Goal: Find specific page/section: Find specific page/section

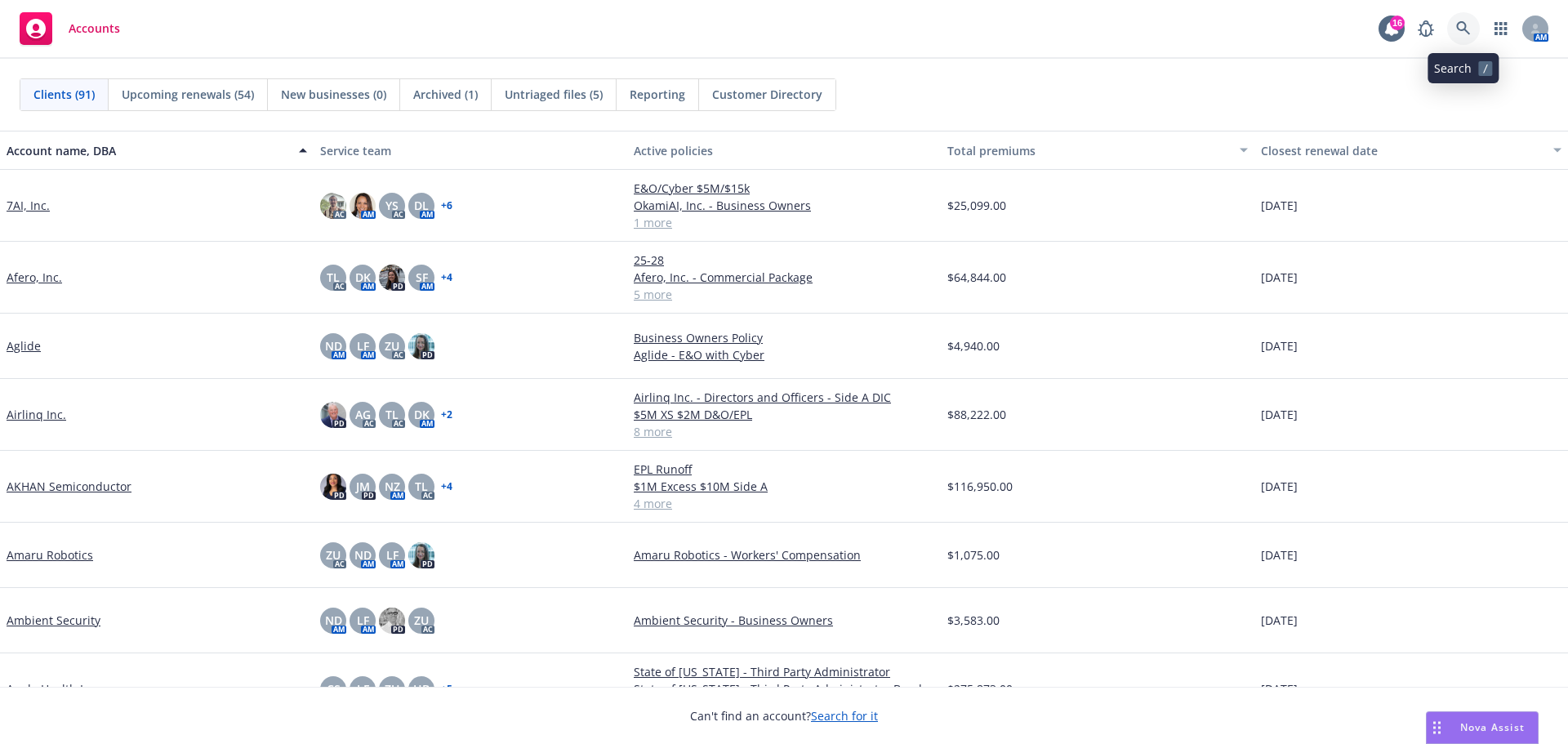
click at [1458, 26] on icon at bounding box center [1463, 29] width 14 height 14
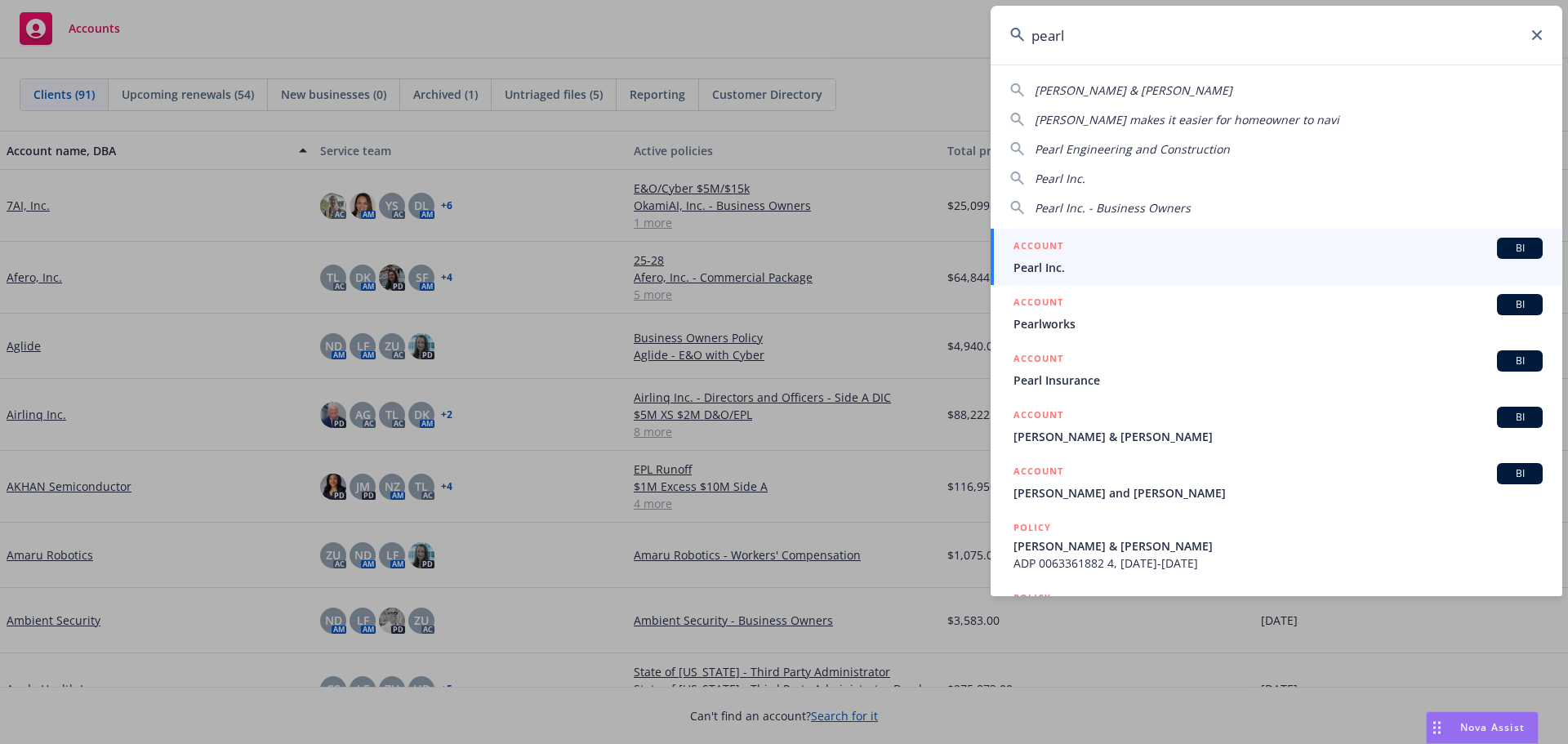
type input "pearl"
click at [1089, 258] on div "ACCOUNT BI" at bounding box center [1278, 248] width 530 height 22
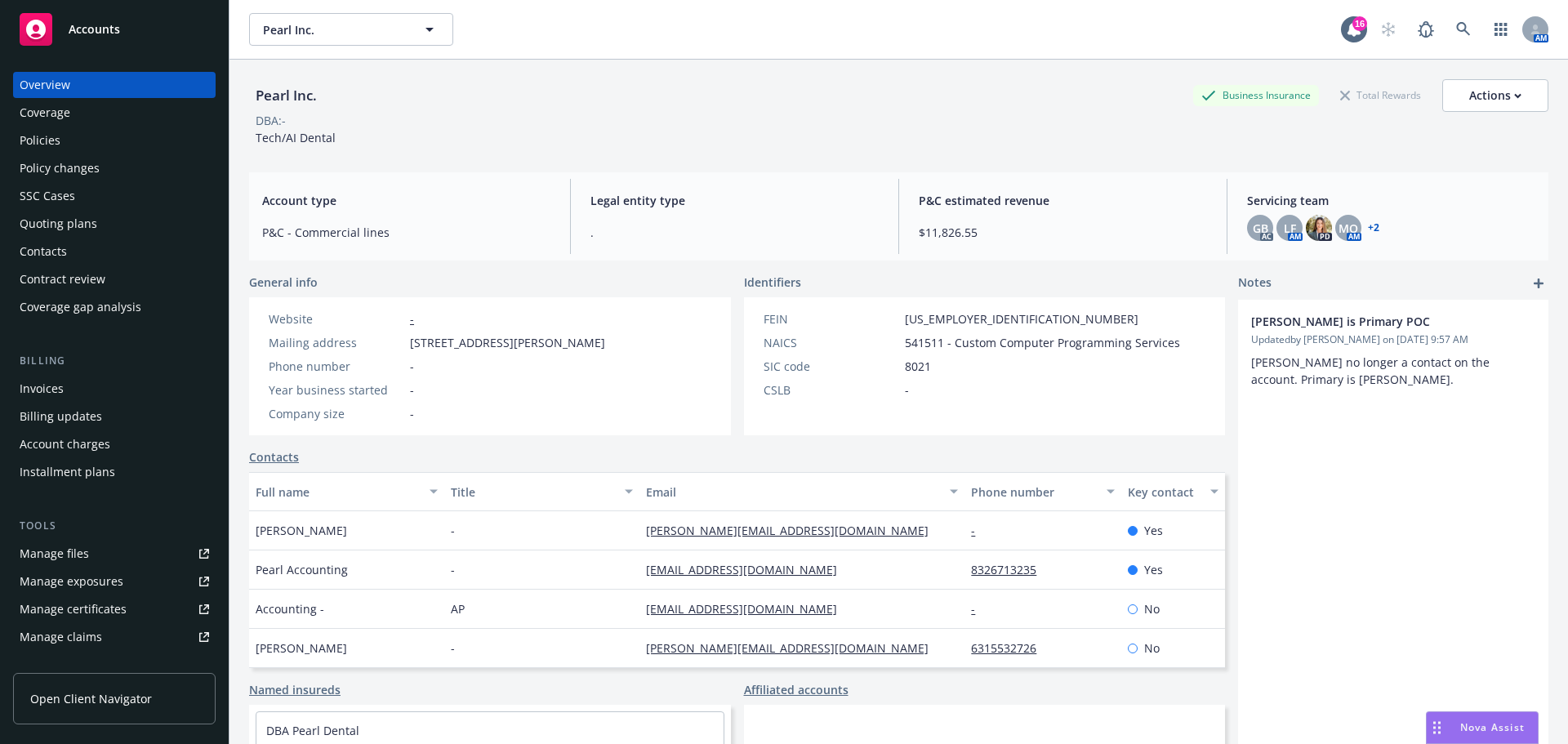
click at [88, 146] on div "Policies" at bounding box center [114, 140] width 190 height 26
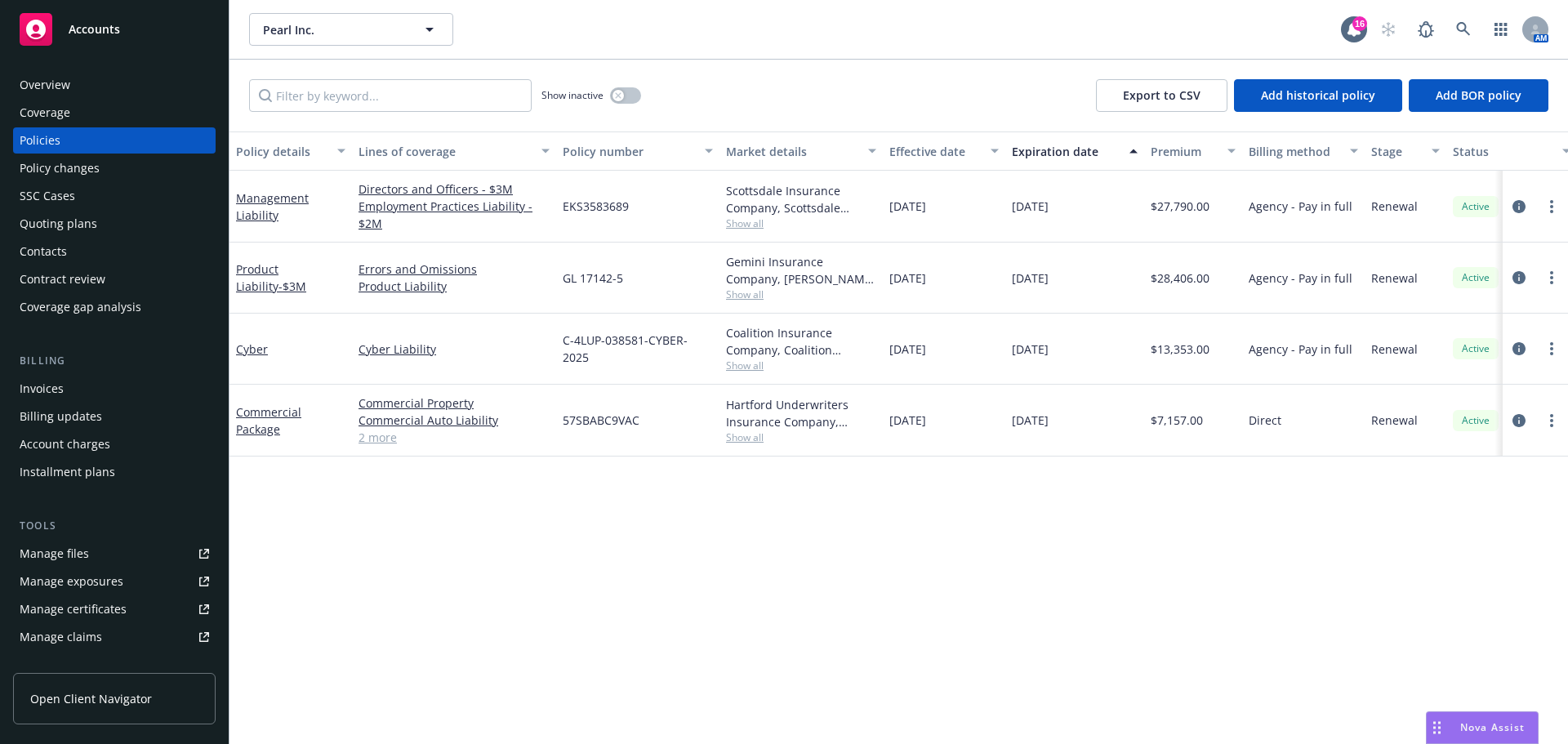
click at [754, 293] on span "Show all" at bounding box center [801, 295] width 150 height 14
click at [78, 218] on div "Quoting plans" at bounding box center [59, 224] width 78 height 26
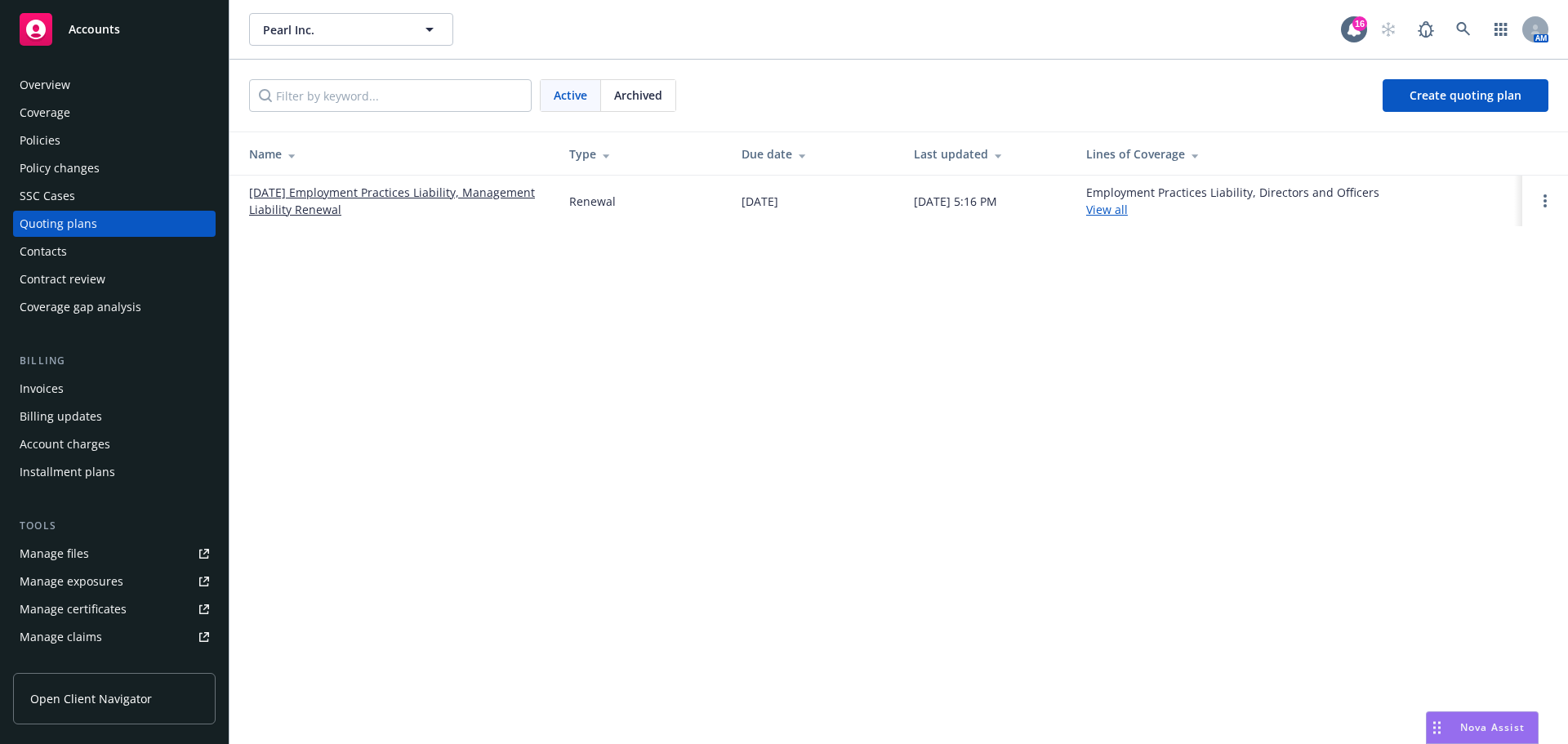
click at [347, 199] on link "07/31/25 Employment Practices Liability, Management Liability Renewal" at bounding box center [395, 201] width 294 height 35
